Goal: Information Seeking & Learning: Find contact information

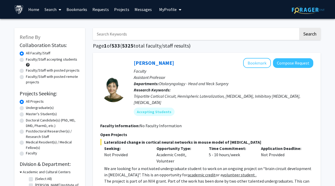
click at [85, 10] on link "Bookmarks" at bounding box center [77, 9] width 26 height 18
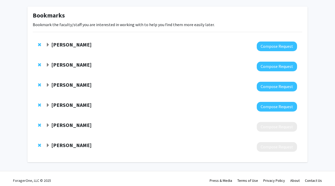
scroll to position [21, 0]
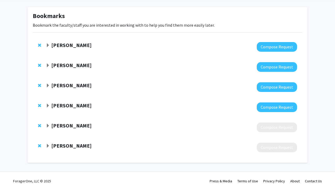
click at [48, 43] on span "Expand Jeffrey Tornheim Bookmark" at bounding box center [48, 45] width 4 height 4
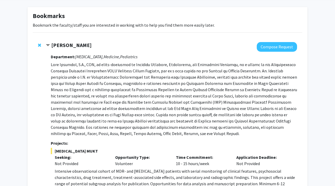
click at [67, 46] on strong "[PERSON_NAME]" at bounding box center [71, 45] width 40 height 7
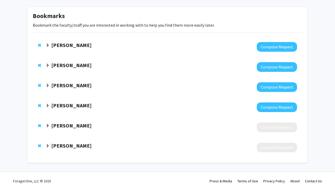
click at [92, 42] on div "[PERSON_NAME]" at bounding box center [102, 45] width 113 height 7
click at [89, 48] on strong "[PERSON_NAME]" at bounding box center [71, 45] width 40 height 7
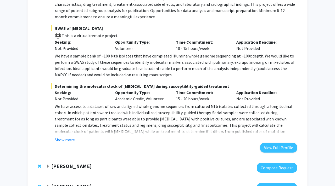
scroll to position [203, 0]
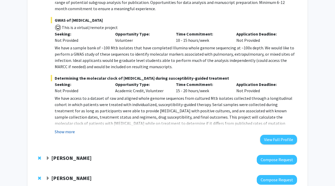
click at [64, 133] on button "Show more" at bounding box center [65, 132] width 20 height 6
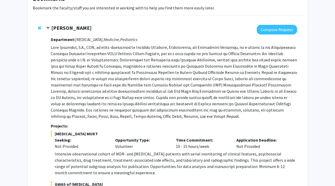
scroll to position [36, 0]
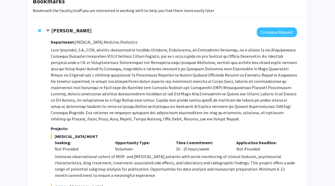
drag, startPoint x: 91, startPoint y: 31, endPoint x: 63, endPoint y: 25, distance: 29.2
click at [63, 25] on div "[PERSON_NAME] Compose Request Department: [MEDICAL_DATA], Medicine, Pediatrics …" at bounding box center [168, 179] width 270 height 314
copy div "[PERSON_NAME]"
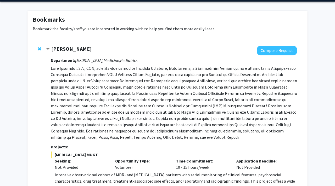
scroll to position [18, 0]
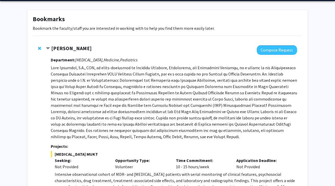
click at [48, 48] on span "Contract Jeffrey Tornheim Bookmark" at bounding box center [48, 49] width 4 height 4
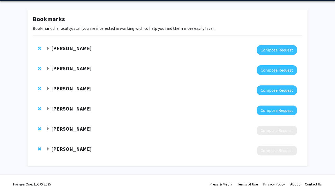
click at [47, 69] on span "Expand Raj Mukherjee Bookmark" at bounding box center [48, 69] width 4 height 4
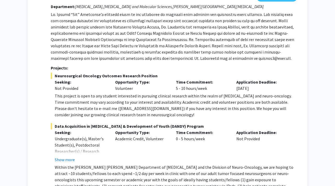
scroll to position [94, 0]
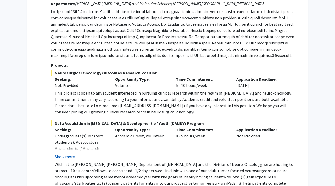
click at [62, 158] on button "Show more" at bounding box center [65, 157] width 20 height 6
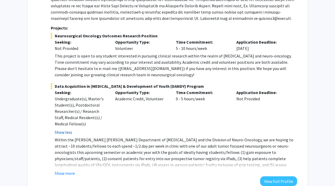
scroll to position [134, 0]
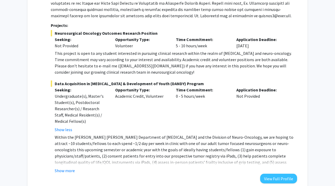
click at [62, 165] on p "Within the [PERSON_NAME] [PERSON_NAME] Department of [MEDICAL_DATA] and the Div…" at bounding box center [176, 153] width 242 height 38
click at [63, 172] on button "Show more" at bounding box center [65, 171] width 20 height 6
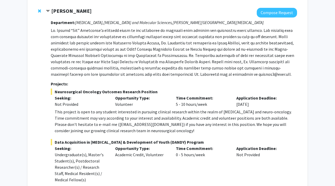
scroll to position [74, 0]
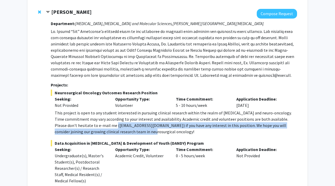
drag, startPoint x: 95, startPoint y: 127, endPoint x: 114, endPoint y: 130, distance: 19.1
click at [114, 130] on div "This project is open to any student interested in pursuing clinical research wi…" at bounding box center [176, 122] width 242 height 25
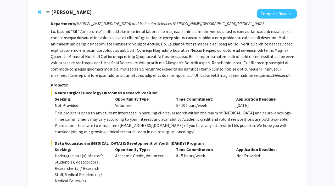
click at [108, 129] on div "This project is open to any student interested in pursuing clinical research wi…" at bounding box center [176, 122] width 242 height 25
drag, startPoint x: 94, startPoint y: 125, endPoint x: 130, endPoint y: 125, distance: 36.7
click at [131, 125] on div "This project is open to any student interested in pursuing clinical research wi…" at bounding box center [176, 122] width 242 height 25
copy div "[EMAIL_ADDRESS][DOMAIN_NAME]"
click at [225, 124] on div "This project is open to any student interested in pursuing clinical research wi…" at bounding box center [176, 122] width 242 height 25
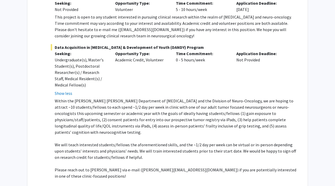
scroll to position [172, 0]
